Goal: Task Accomplishment & Management: Use online tool/utility

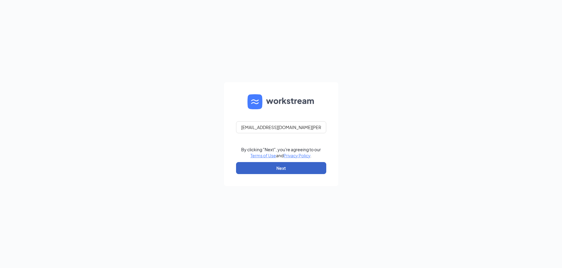
click at [276, 169] on button "Next" at bounding box center [281, 168] width 90 height 12
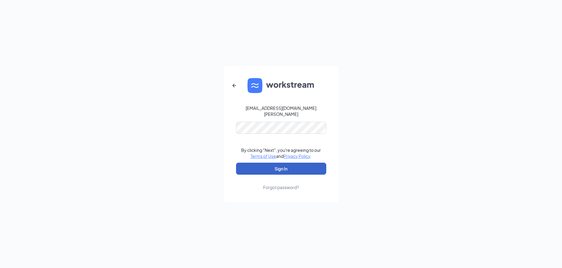
click at [276, 169] on button "Sign In" at bounding box center [281, 169] width 90 height 12
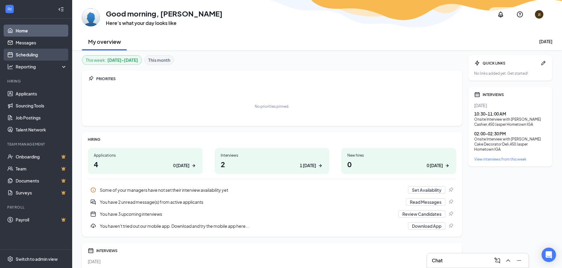
click at [42, 54] on link "Scheduling" at bounding box center [41, 55] width 51 height 12
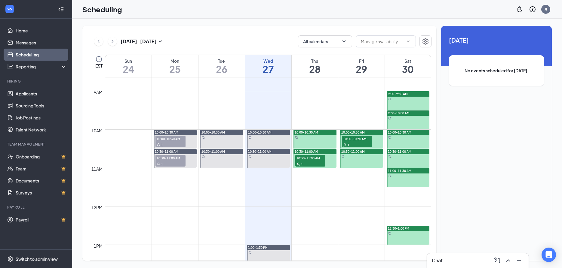
scroll to position [328, 0]
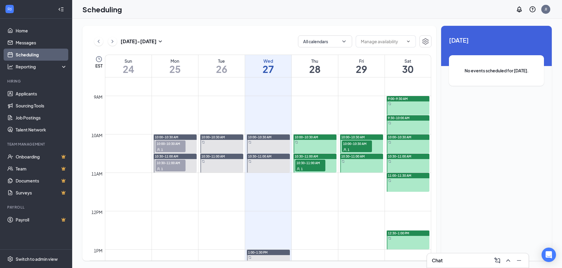
click at [355, 146] on span "10:00-10:30 AM" at bounding box center [357, 144] width 30 height 6
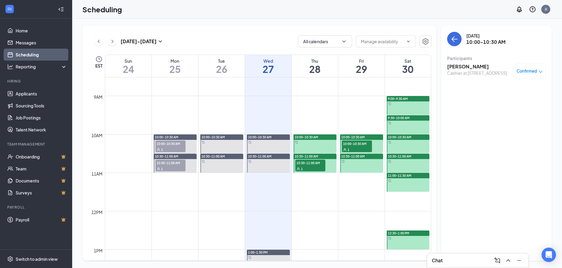
click at [310, 168] on div "1" at bounding box center [310, 169] width 30 height 6
click at [460, 67] on h3 "[PERSON_NAME]" at bounding box center [477, 66] width 60 height 7
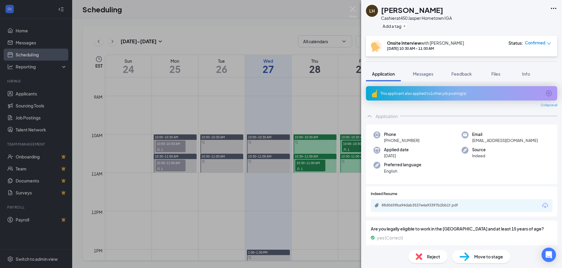
click at [446, 95] on div "This applicant also applied to 1 other job posting(s)" at bounding box center [460, 93] width 161 height 5
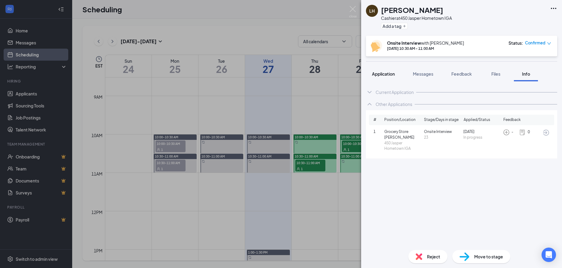
click at [385, 75] on span "Application" at bounding box center [383, 73] width 23 height 5
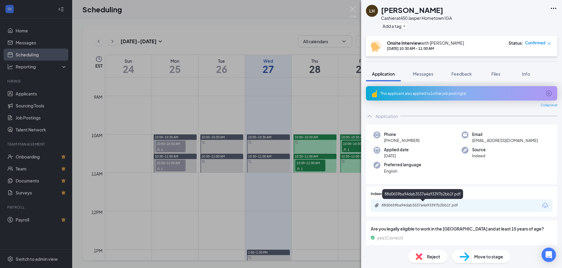
click at [425, 205] on div "88d0659ba94dab3537e4a93397b2bb1f.pdf" at bounding box center [423, 205] width 84 height 5
click at [351, 10] on img at bounding box center [353, 12] width 8 height 12
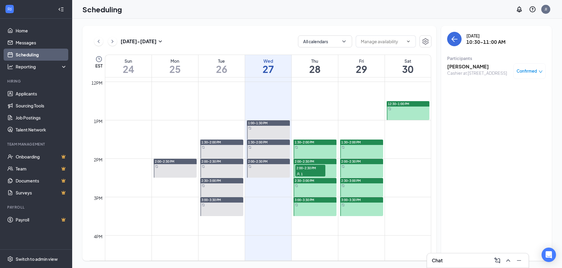
scroll to position [458, 0]
click at [316, 170] on span "2:00-2:30 PM" at bounding box center [310, 168] width 30 height 6
click at [475, 66] on h3 "[PERSON_NAME]" at bounding box center [478, 66] width 63 height 7
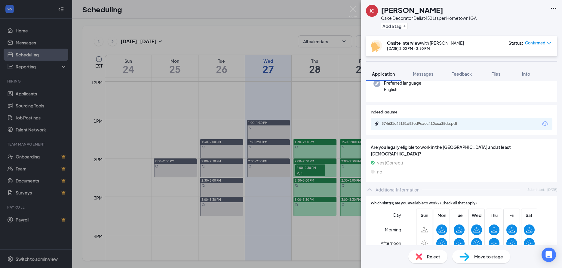
scroll to position [97, 0]
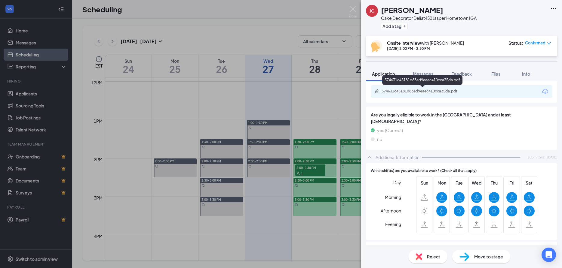
click at [431, 90] on div "574631c45181d83ed9eaec410cca35da.pdf" at bounding box center [423, 91] width 84 height 5
click at [351, 10] on img at bounding box center [353, 12] width 8 height 12
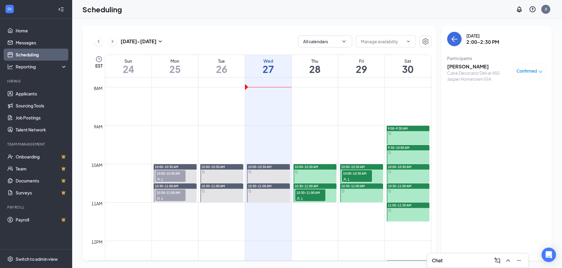
scroll to position [295, 0]
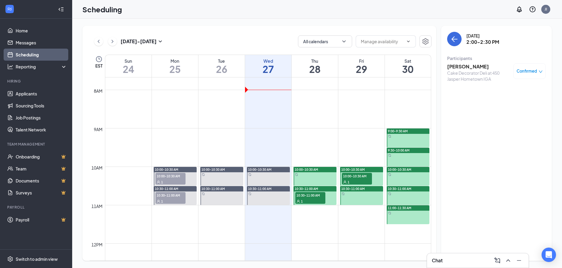
click at [360, 177] on span "10:00-10:30 AM" at bounding box center [357, 176] width 30 height 6
click at [470, 65] on h3 "[PERSON_NAME]" at bounding box center [477, 66] width 60 height 7
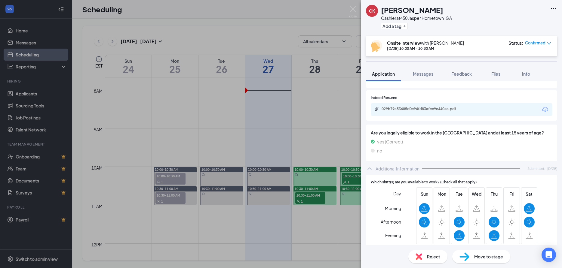
scroll to position [65, 0]
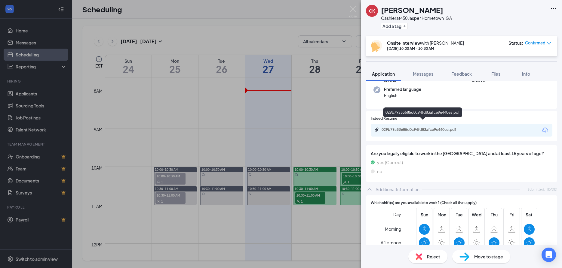
click at [433, 127] on div "029b79a53685d0c94fd83afce9e440ea.pdf" at bounding box center [423, 129] width 84 height 5
click at [352, 9] on img at bounding box center [353, 12] width 8 height 12
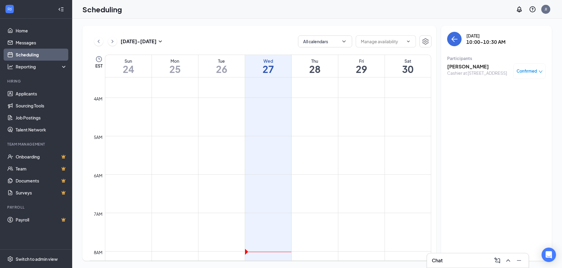
scroll to position [133, 0]
